Goal: Find specific fact: Find specific fact

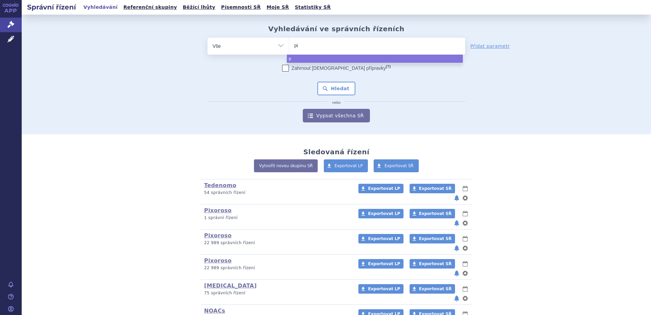
type input "pix"
type input "pixor"
type input "pixoros"
type input "pixoroso"
select select "pixoroso"
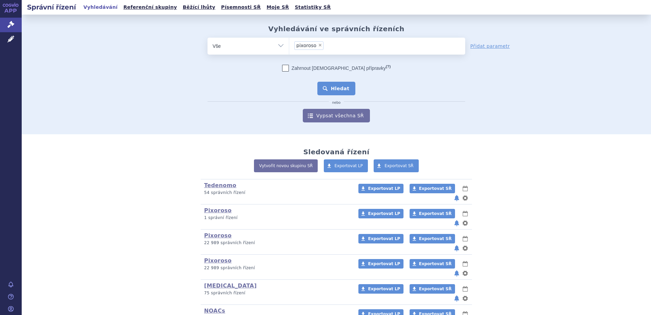
click at [325, 85] on button "Hledat" at bounding box center [336, 89] width 38 height 14
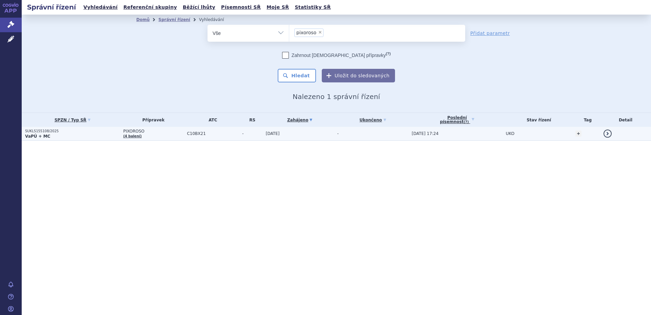
click at [213, 135] on span "C10BX21" at bounding box center [213, 133] width 52 height 5
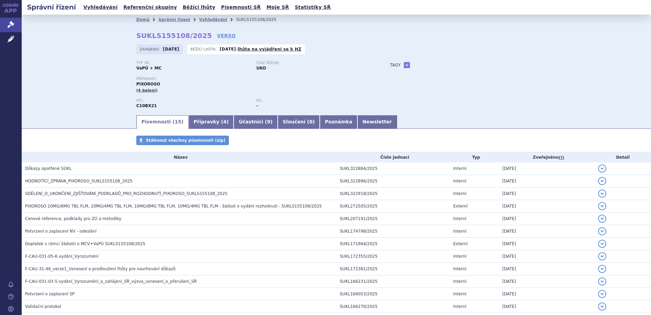
click at [136, 35] on strong "SUKLS155108/2025" at bounding box center [174, 36] width 76 height 8
drag, startPoint x: 134, startPoint y: 35, endPoint x: 196, endPoint y: 35, distance: 61.7
click at [196, 35] on strong "SUKLS155108/2025" at bounding box center [174, 36] width 76 height 8
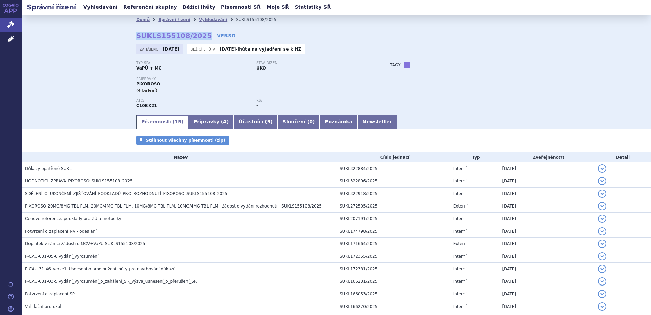
copy strong "SUKLS155108/2025"
click at [72, 78] on div "Domů Správní řízení Vyhledávání SUKLS155108/2025 SUKLS155108/2025 VERSO [GEOGRA…" at bounding box center [336, 65] width 629 height 100
